Goal: Check status: Check status

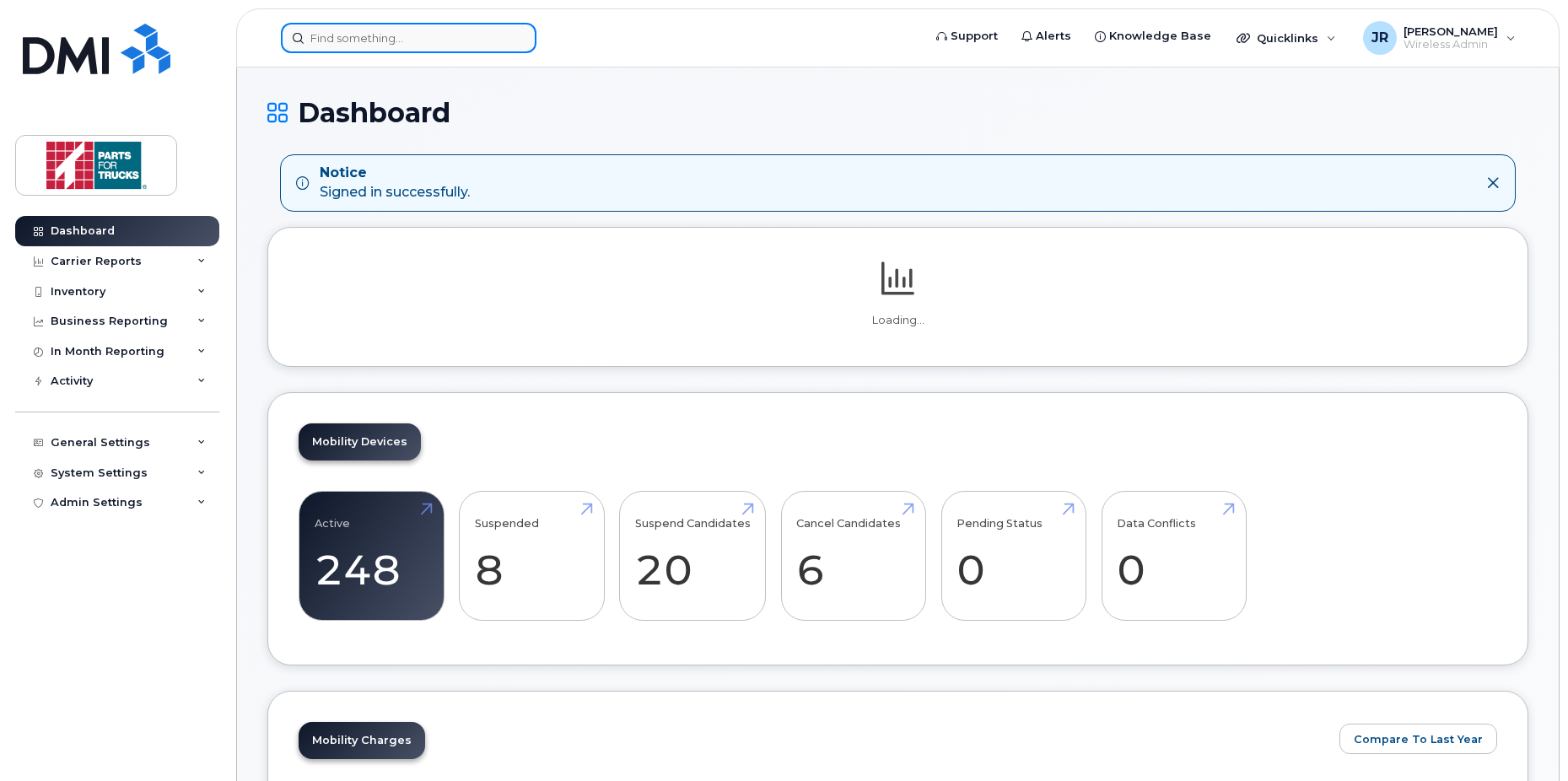
click at [376, 43] on input at bounding box center [409, 38] width 256 height 31
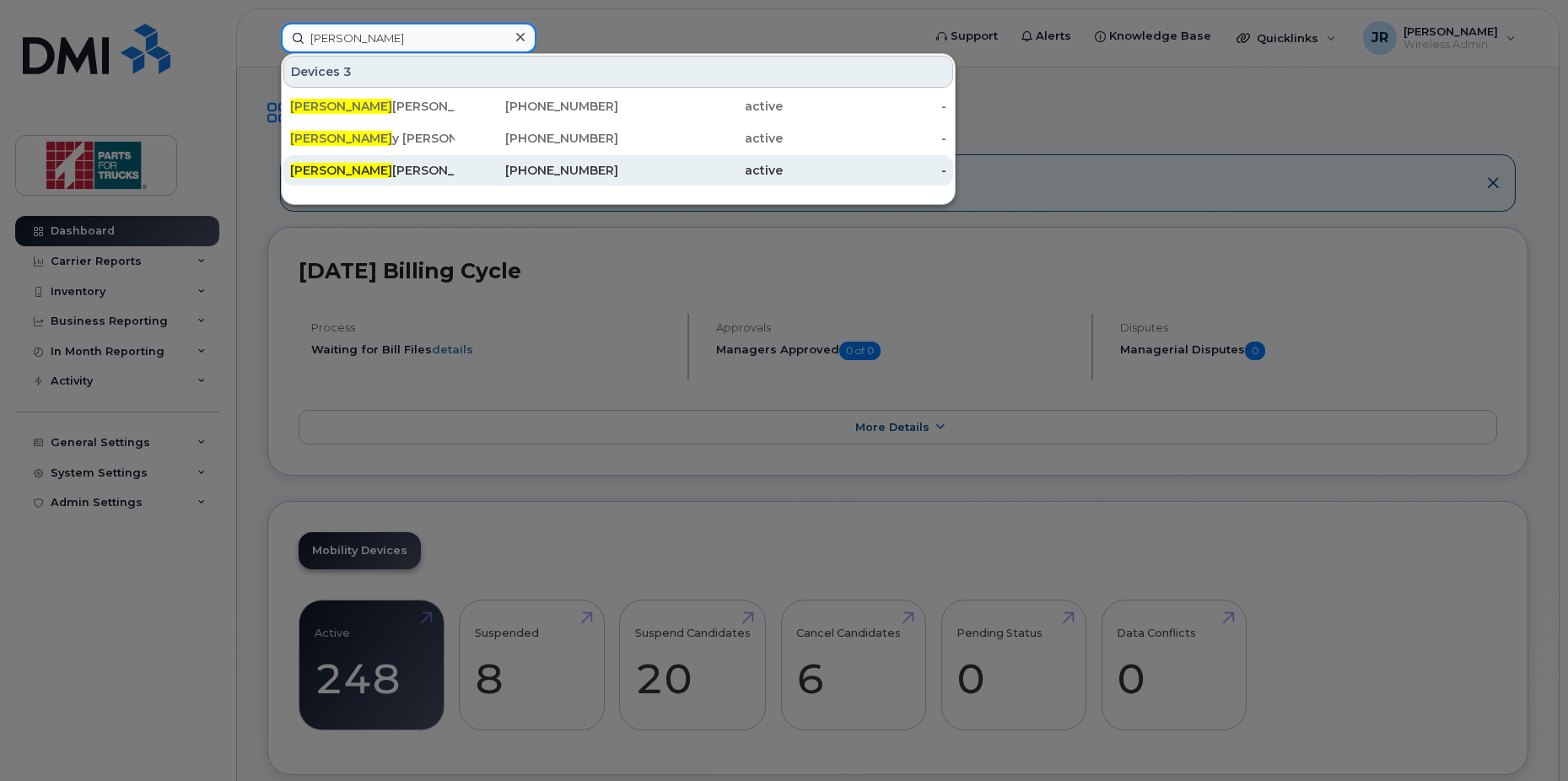
type input "[PERSON_NAME]"
click at [325, 170] on div "[PERSON_NAME]" at bounding box center [372, 170] width 164 height 17
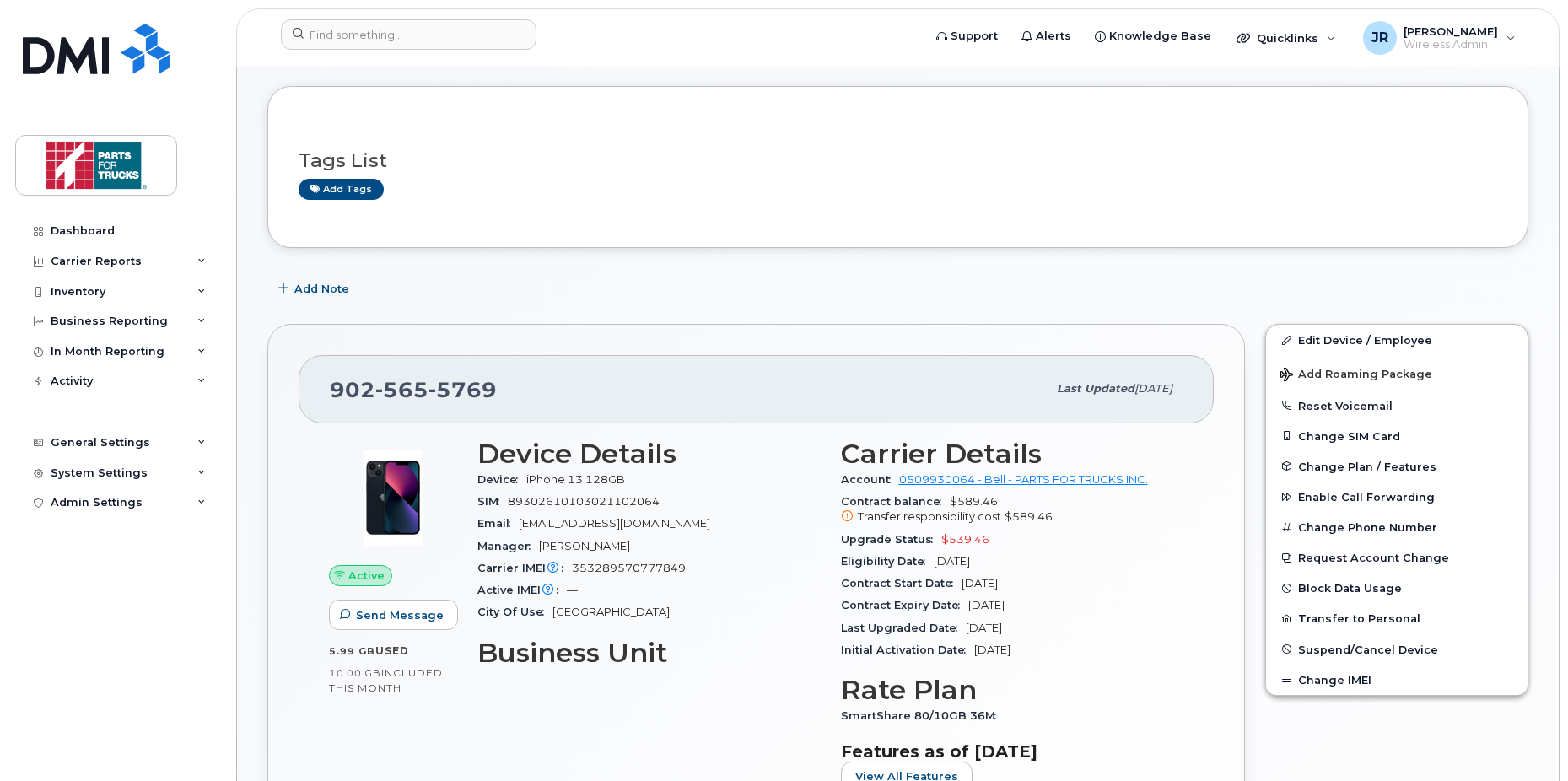
scroll to position [305, 0]
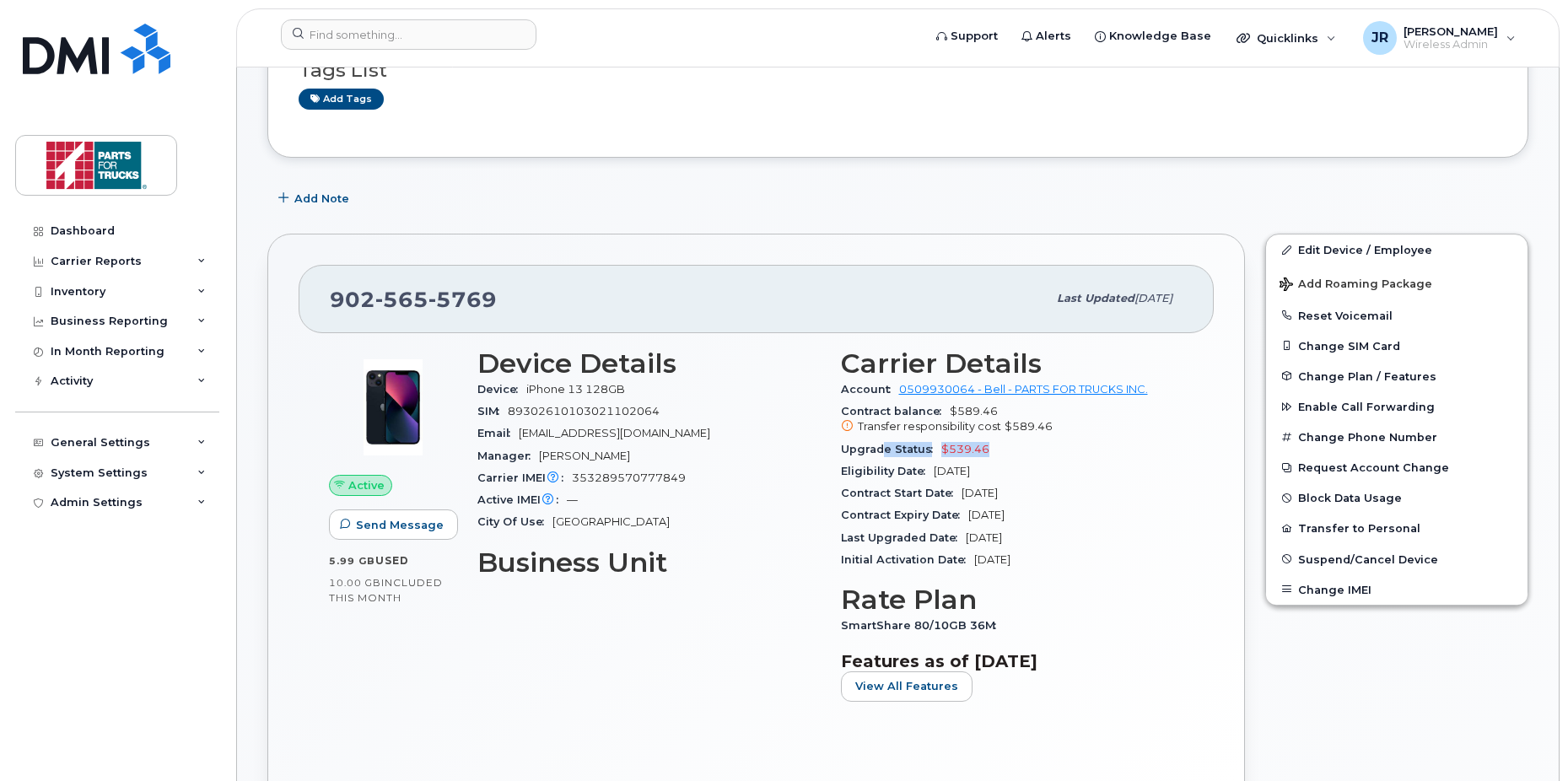
drag, startPoint x: 880, startPoint y: 441, endPoint x: 1002, endPoint y: 447, distance: 122.1
click at [1002, 447] on div "Upgrade Status $539.46" at bounding box center [1012, 450] width 343 height 22
click at [1004, 454] on div "Upgrade Status $539.46" at bounding box center [1012, 450] width 343 height 22
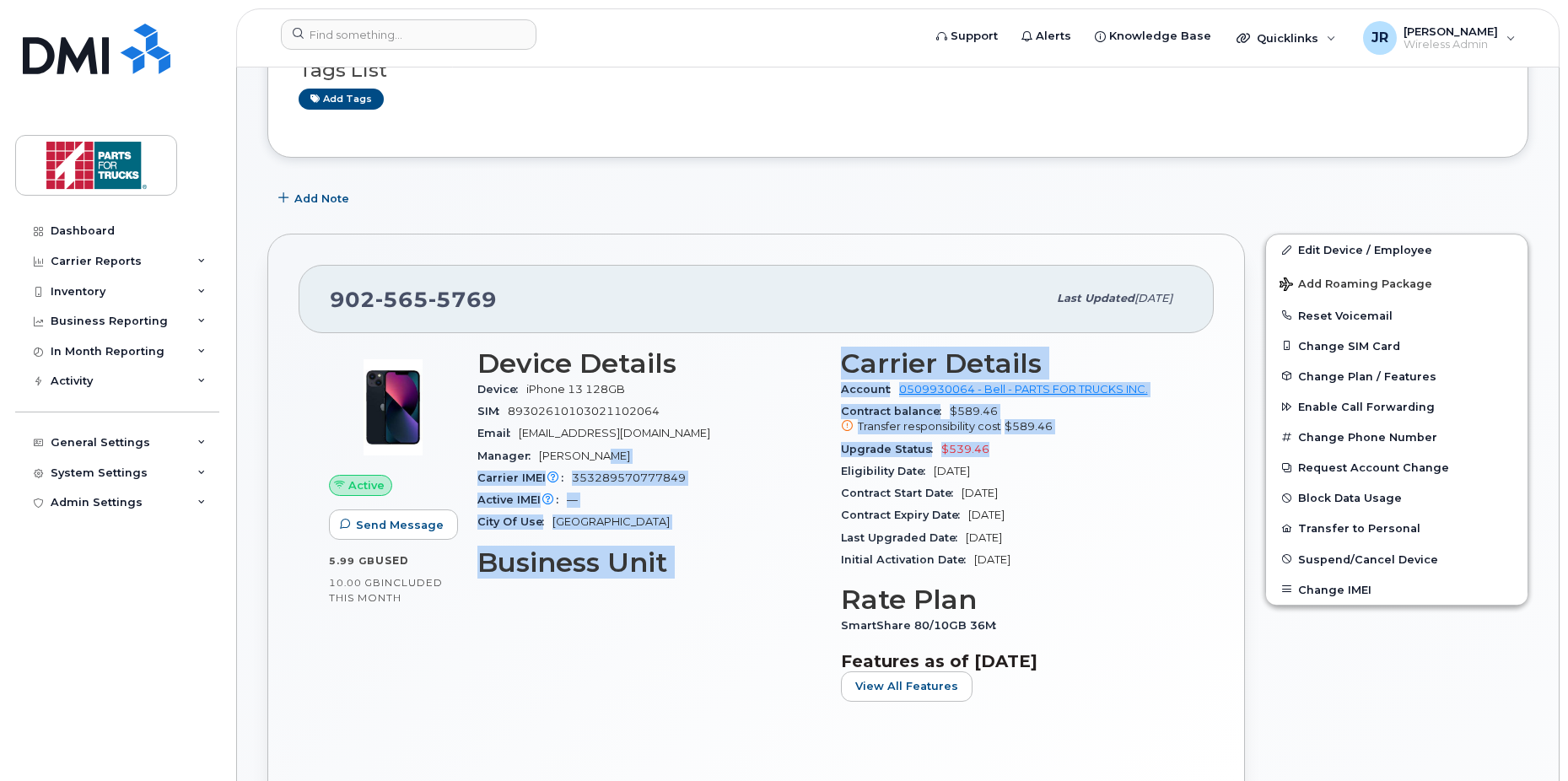
drag, startPoint x: 1014, startPoint y: 450, endPoint x: 828, endPoint y: 447, distance: 186.0
click at [828, 447] on div "Device Details Device iPhone 13 128GB SIM 89302610103021102064 Email jbarrett@P…" at bounding box center [830, 531] width 727 height 388
drag, startPoint x: 827, startPoint y: 447, endPoint x: 828, endPoint y: 456, distance: 9.1
click at [821, 451] on div "Device Details Device iPhone 13 128GB SIM 89302610103021102064 Email jbarrett@P…" at bounding box center [649, 531] width 364 height 388
